Goal: Task Accomplishment & Management: Use online tool/utility

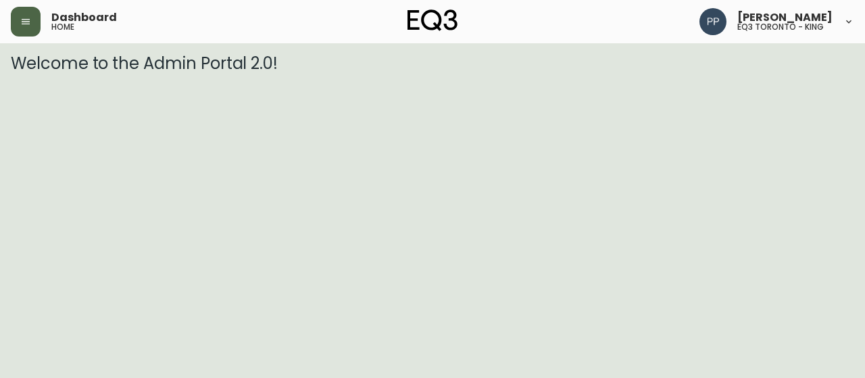
click at [29, 20] on icon "button" at bounding box center [25, 21] width 11 height 11
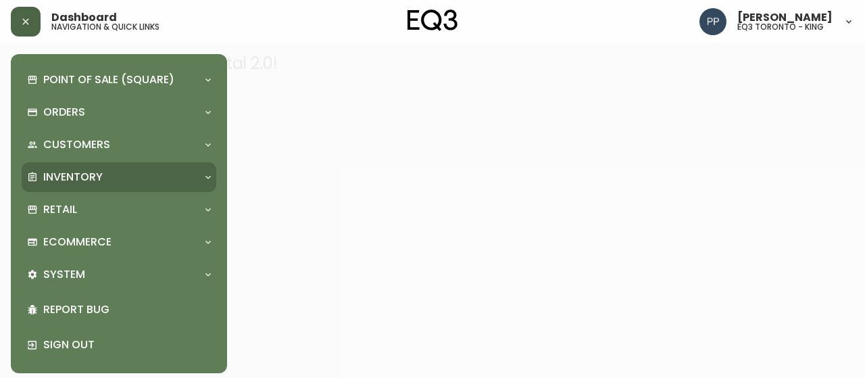
click at [95, 171] on p "Inventory" at bounding box center [72, 177] width 59 height 15
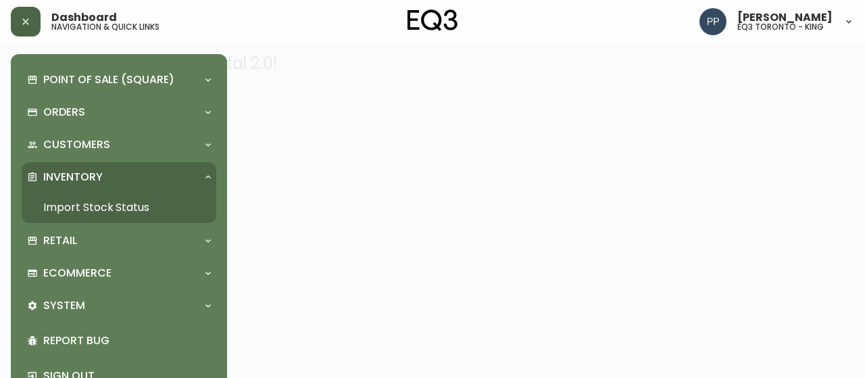
click at [120, 211] on link "Import Stock Status" at bounding box center [119, 207] width 195 height 31
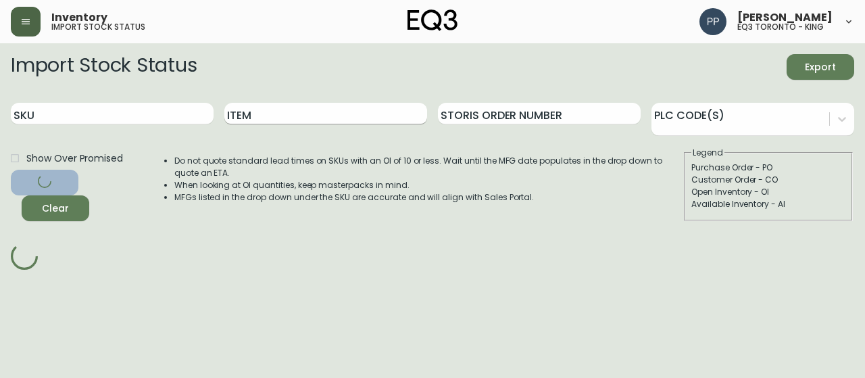
click at [311, 117] on input "Item" at bounding box center [325, 114] width 203 height 22
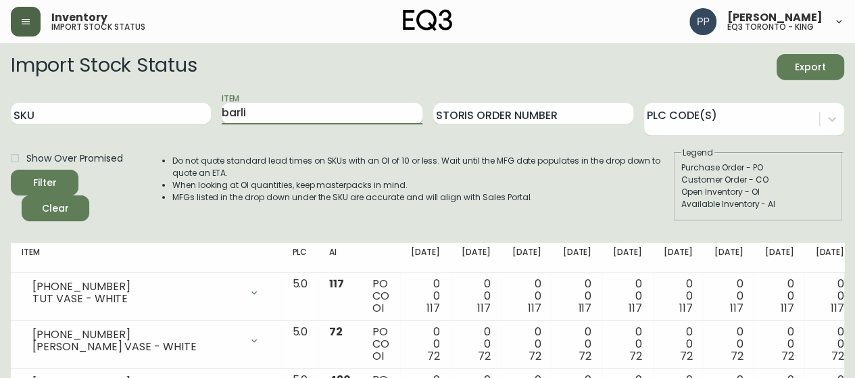
click at [11, 170] on button "Filter" at bounding box center [45, 183] width 68 height 26
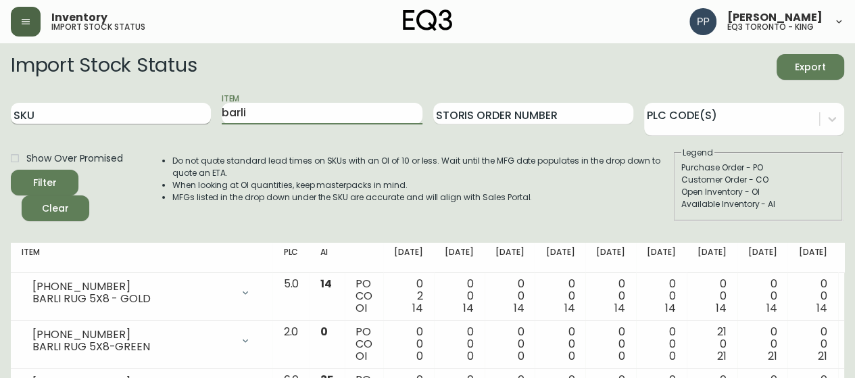
drag, startPoint x: 268, startPoint y: 109, endPoint x: 157, endPoint y: 116, distance: 110.4
click at [170, 124] on div "SKU Item barli Storis Order Number PLC Code(s)" at bounding box center [427, 114] width 833 height 44
click at [11, 170] on button "Filter" at bounding box center [45, 183] width 68 height 26
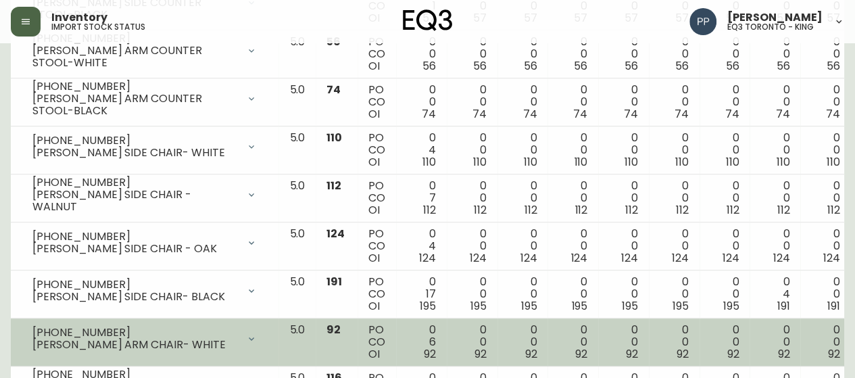
scroll to position [405, 0]
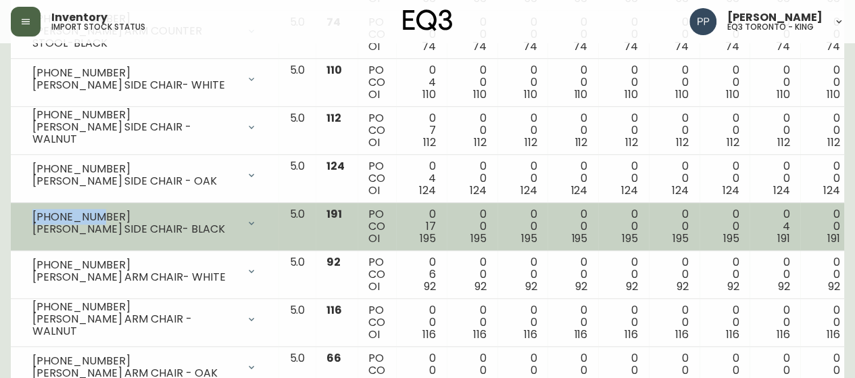
drag, startPoint x: 114, startPoint y: 214, endPoint x: 26, endPoint y: 217, distance: 87.9
click at [27, 217] on div "[PHONE_NUMBER] [PERSON_NAME] SIDE CHAIR- BLACK" at bounding box center [145, 223] width 246 height 30
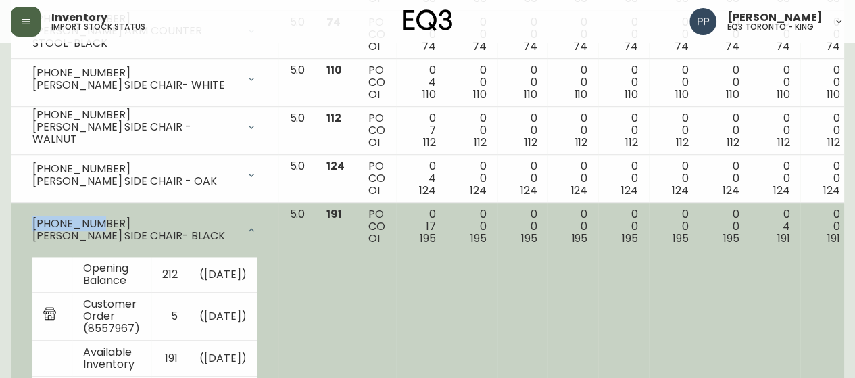
copy div "[PHONE_NUMBER]"
click at [114, 224] on div "[PHONE_NUMBER]" at bounding box center [134, 224] width 205 height 12
drag, startPoint x: 101, startPoint y: 222, endPoint x: 33, endPoint y: 222, distance: 67.6
click at [33, 222] on div "[PHONE_NUMBER]" at bounding box center [134, 224] width 205 height 12
copy div "[PHONE_NUMBER]"
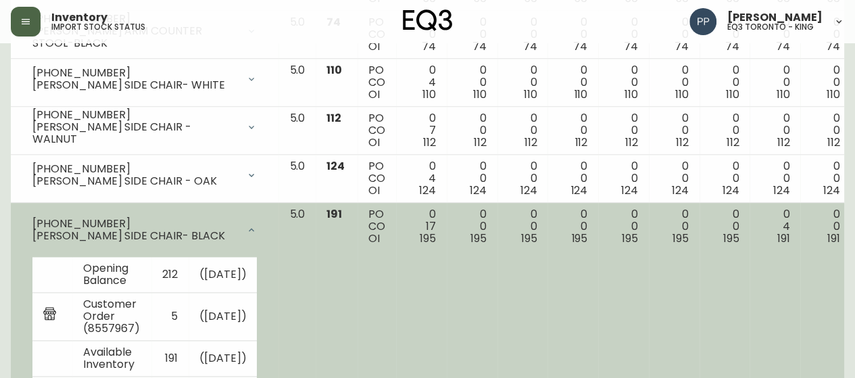
drag, startPoint x: 143, startPoint y: 232, endPoint x: 164, endPoint y: 232, distance: 21.0
click at [143, 232] on div "[PERSON_NAME] SIDE CHAIR- BLACK" at bounding box center [134, 236] width 205 height 12
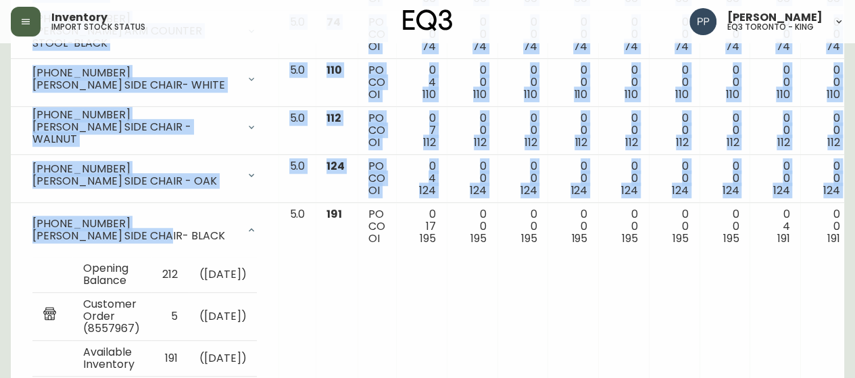
drag, startPoint x: 134, startPoint y: 237, endPoint x: 0, endPoint y: 238, distance: 133.8
click at [0, 238] on main "Import Stock Status Export SKU Item [PERSON_NAME] Storis Order Number PLC Code(…" at bounding box center [427, 198] width 855 height 1121
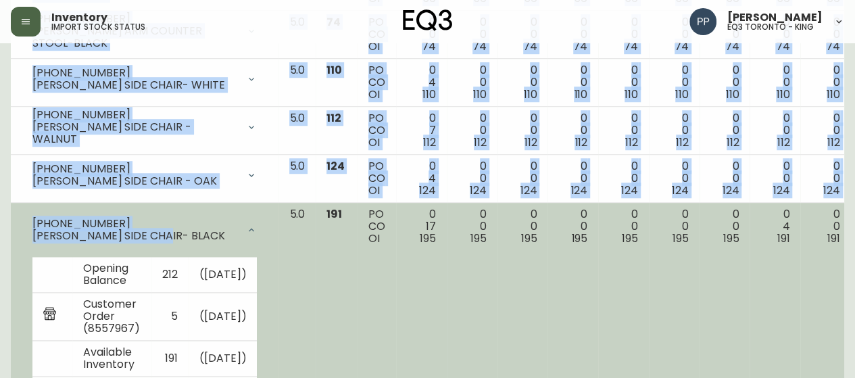
click at [88, 237] on div "[PERSON_NAME] SIDE CHAIR- BLACK" at bounding box center [134, 236] width 205 height 12
click at [188, 230] on div "[PERSON_NAME] SIDE CHAIR- BLACK" at bounding box center [134, 236] width 205 height 12
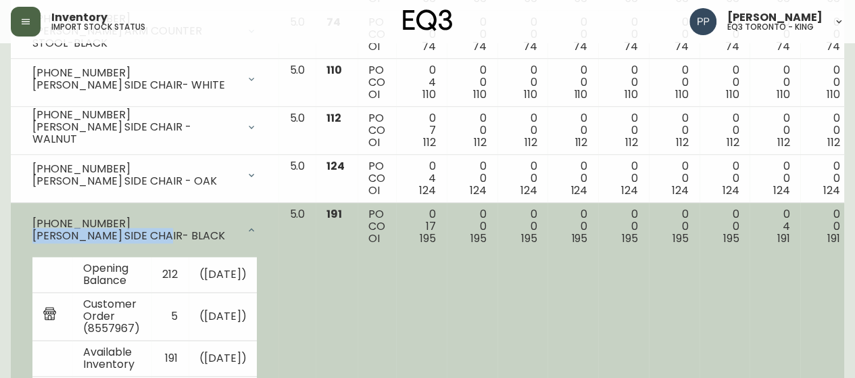
drag, startPoint x: 159, startPoint y: 236, endPoint x: 27, endPoint y: 236, distance: 132.4
click at [27, 236] on div "[PHONE_NUMBER] [PERSON_NAME] SIDE CHAIR- BLACK" at bounding box center [145, 229] width 246 height 43
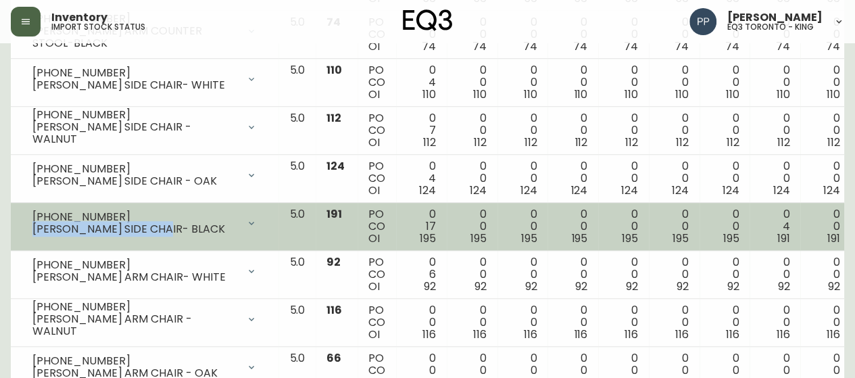
copy div "[PERSON_NAME] SIDE CHAIR- BLACK"
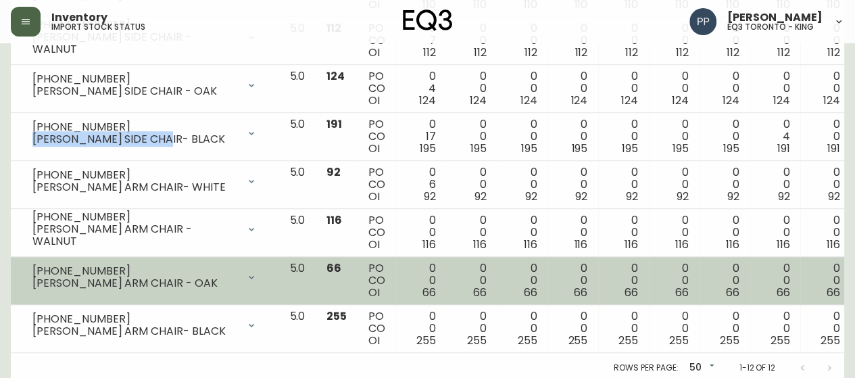
scroll to position [507, 0]
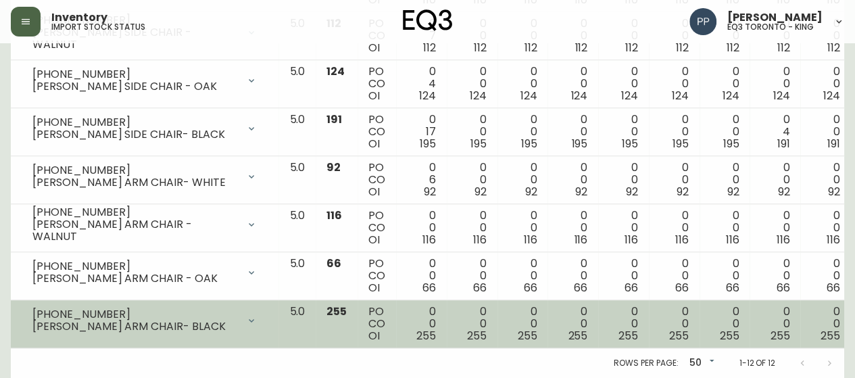
click at [109, 308] on div "[PHONE_NUMBER]" at bounding box center [134, 314] width 205 height 12
drag, startPoint x: 105, startPoint y: 303, endPoint x: 28, endPoint y: 303, distance: 77.0
click at [28, 305] on div "[PHONE_NUMBER] [PERSON_NAME] ARM CHAIR- BLACK" at bounding box center [145, 320] width 246 height 30
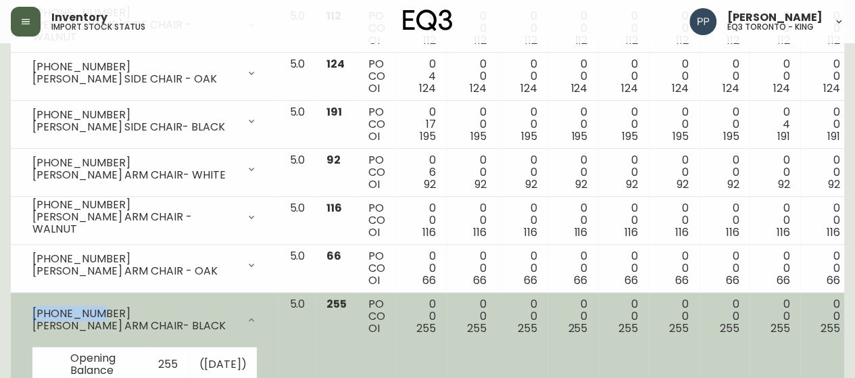
copy div "[PHONE_NUMBER]"
click at [32, 302] on div "[PHONE_NUMBER] [PERSON_NAME] ARM CHAIR- BLACK" at bounding box center [145, 319] width 246 height 43
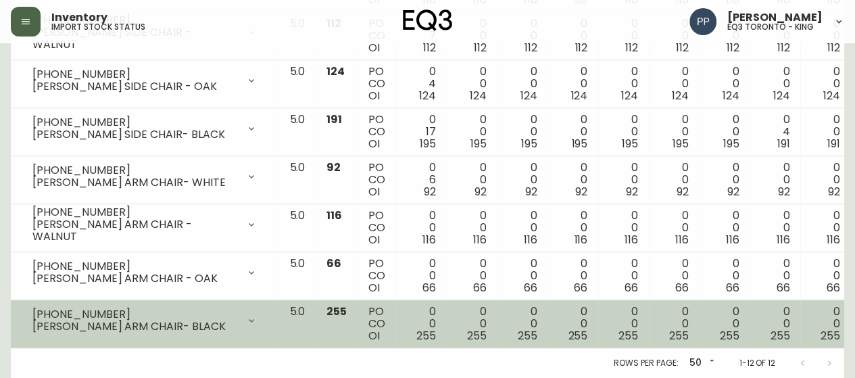
click at [186, 320] on div "[PERSON_NAME] ARM CHAIR- BLACK" at bounding box center [134, 326] width 205 height 12
drag, startPoint x: 166, startPoint y: 320, endPoint x: 26, endPoint y: 319, distance: 139.9
click at [26, 319] on div "[PHONE_NUMBER] [PERSON_NAME] ARM CHAIR- BLACK" at bounding box center [145, 320] width 246 height 30
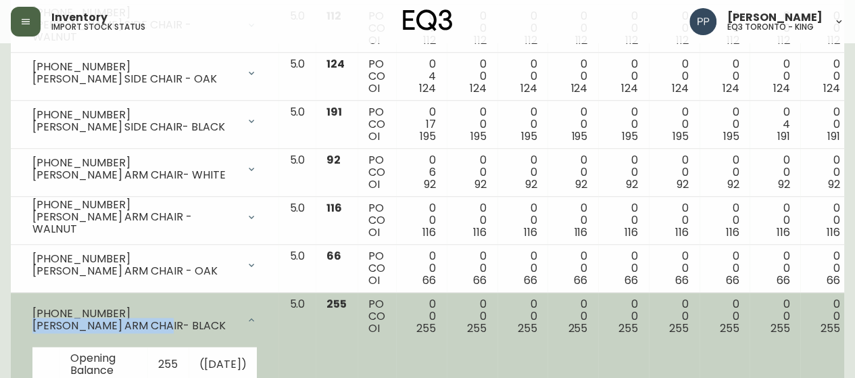
copy div "[PERSON_NAME] ARM CHAIR- BLACK"
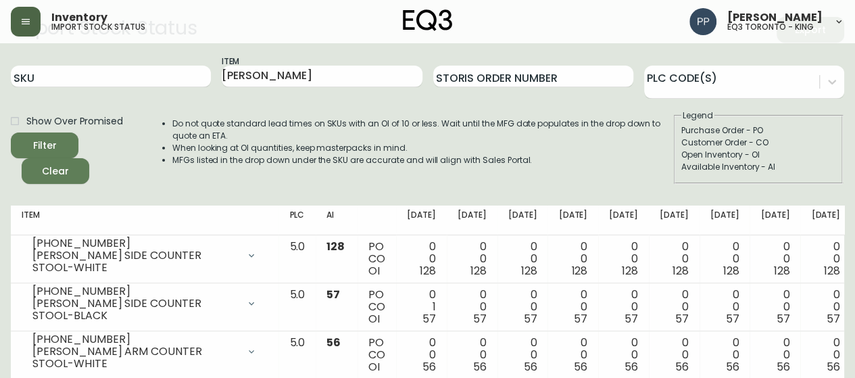
scroll to position [0, 0]
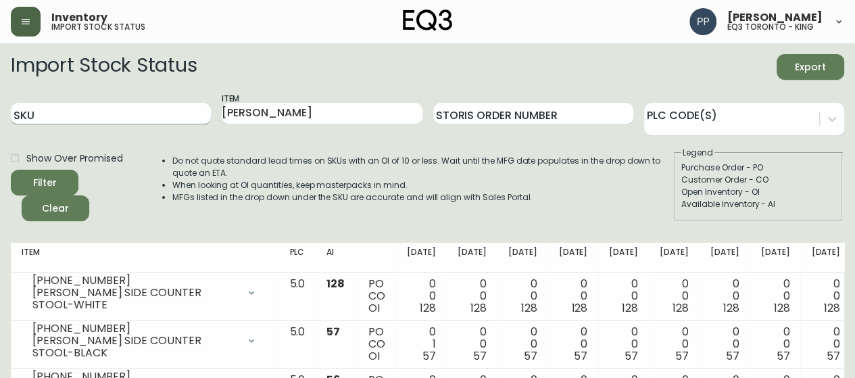
drag, startPoint x: 251, startPoint y: 111, endPoint x: 120, endPoint y: 112, distance: 131.1
click at [120, 113] on div "SKU Item [PERSON_NAME] Storis Order Number PLC Code(s)" at bounding box center [427, 114] width 833 height 44
type input "[PERSON_NAME]"
click at [11, 170] on button "Filter" at bounding box center [45, 183] width 68 height 26
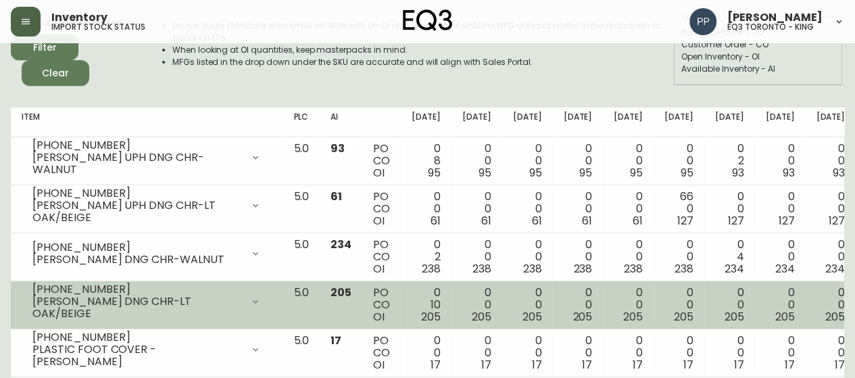
scroll to position [173, 0]
